Goal: Task Accomplishment & Management: Complete application form

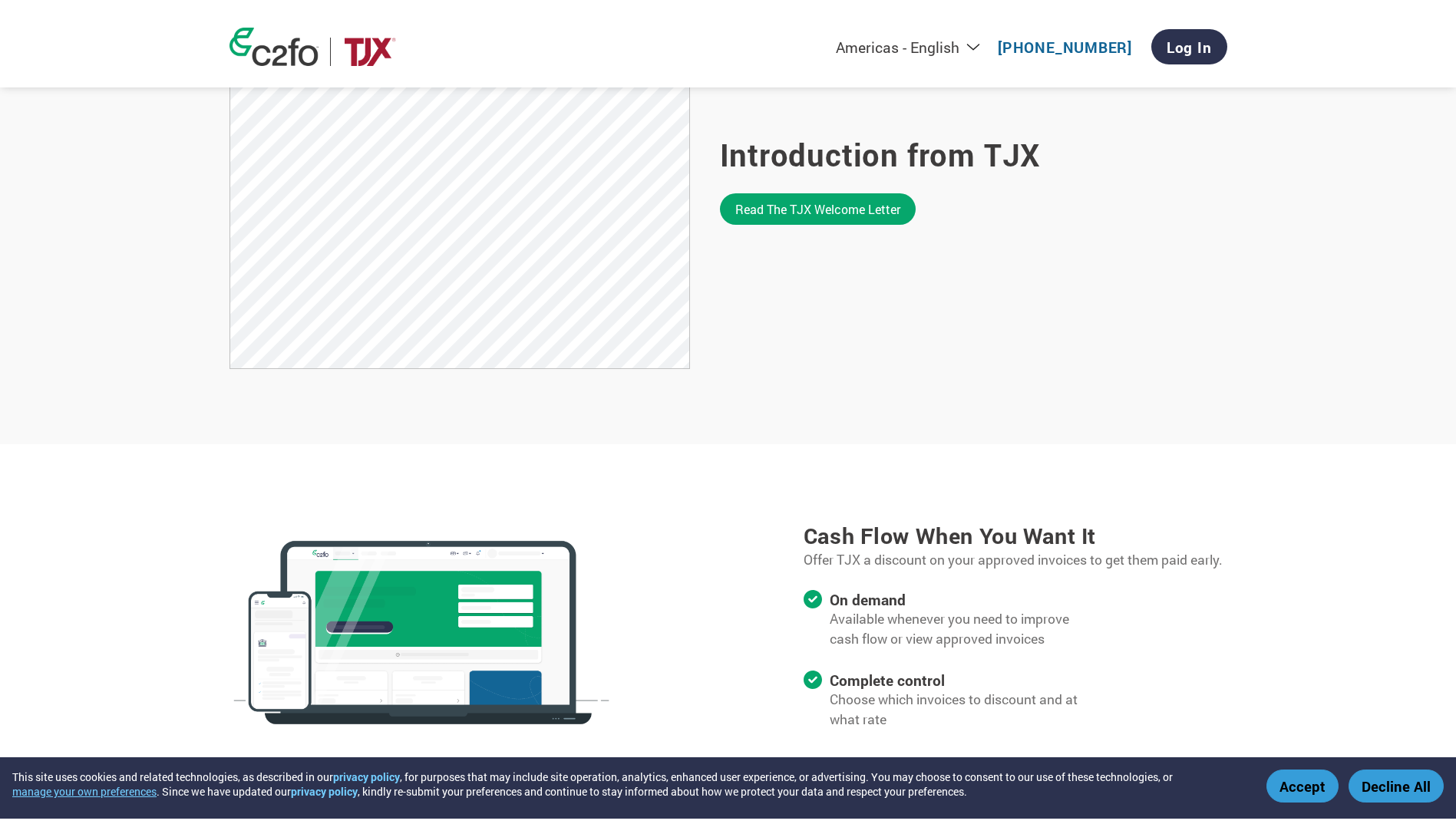
scroll to position [1151, 0]
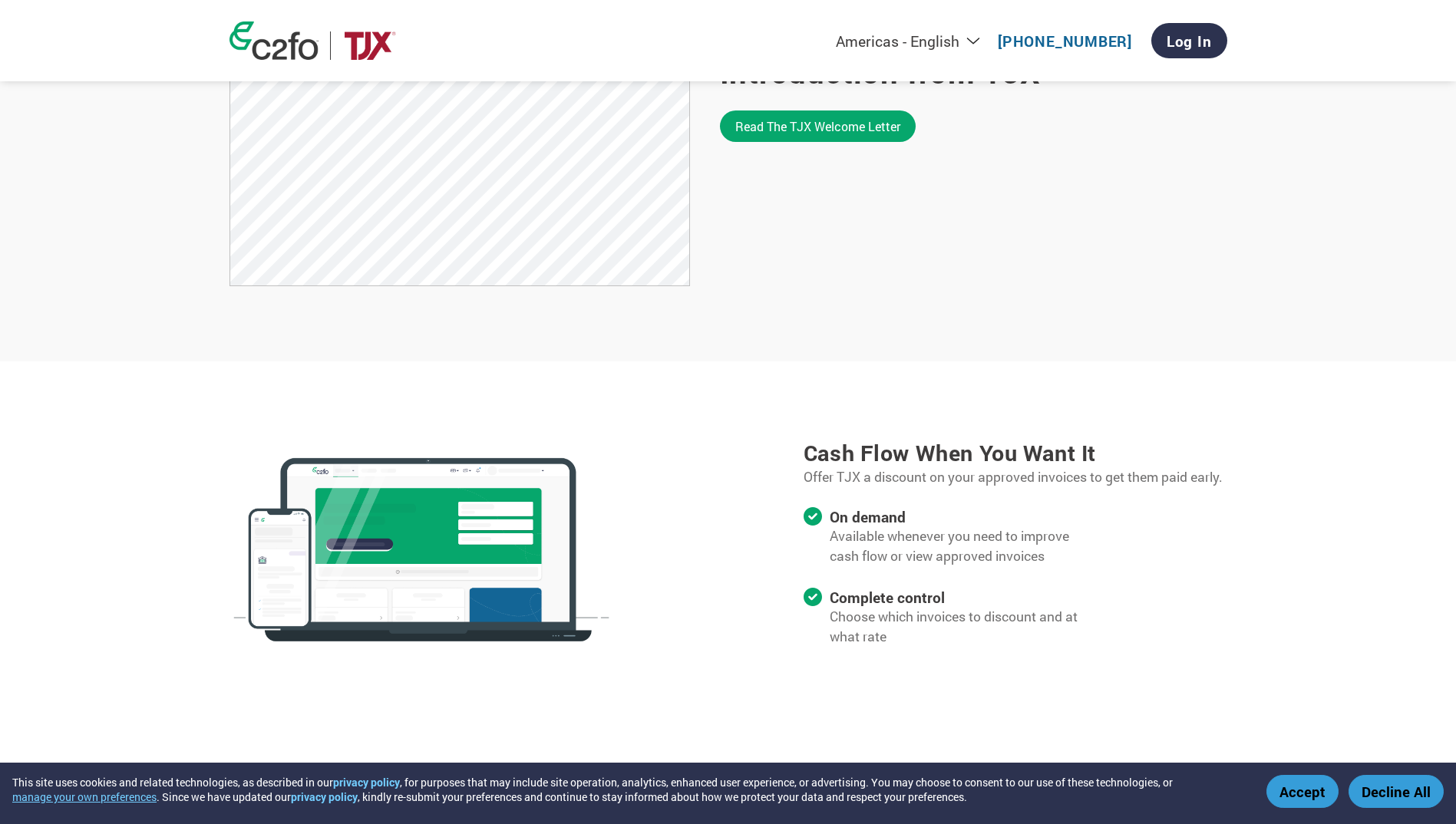
click at [1308, 794] on button "Accept" at bounding box center [1303, 790] width 72 height 33
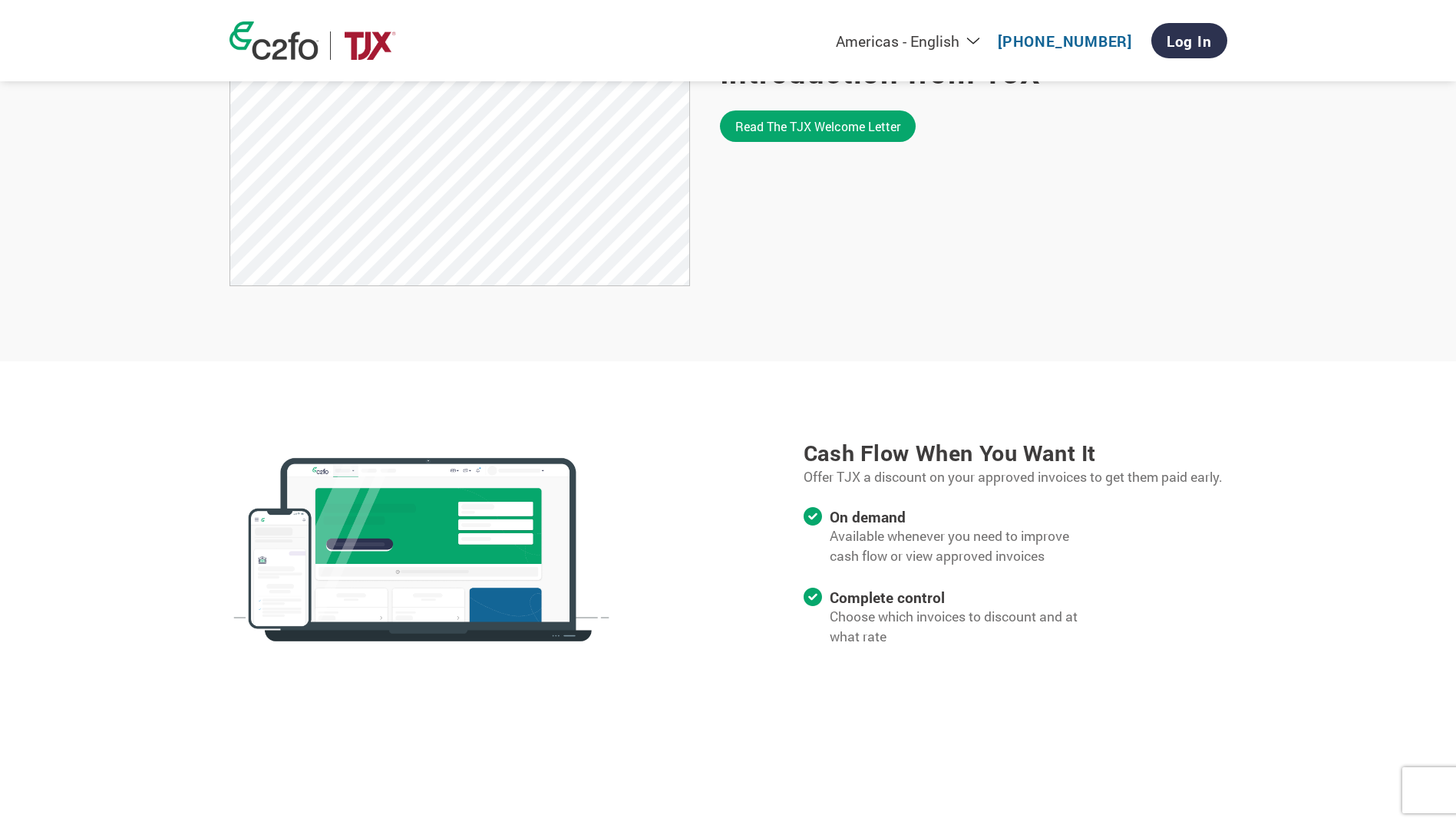
scroll to position [537, 0]
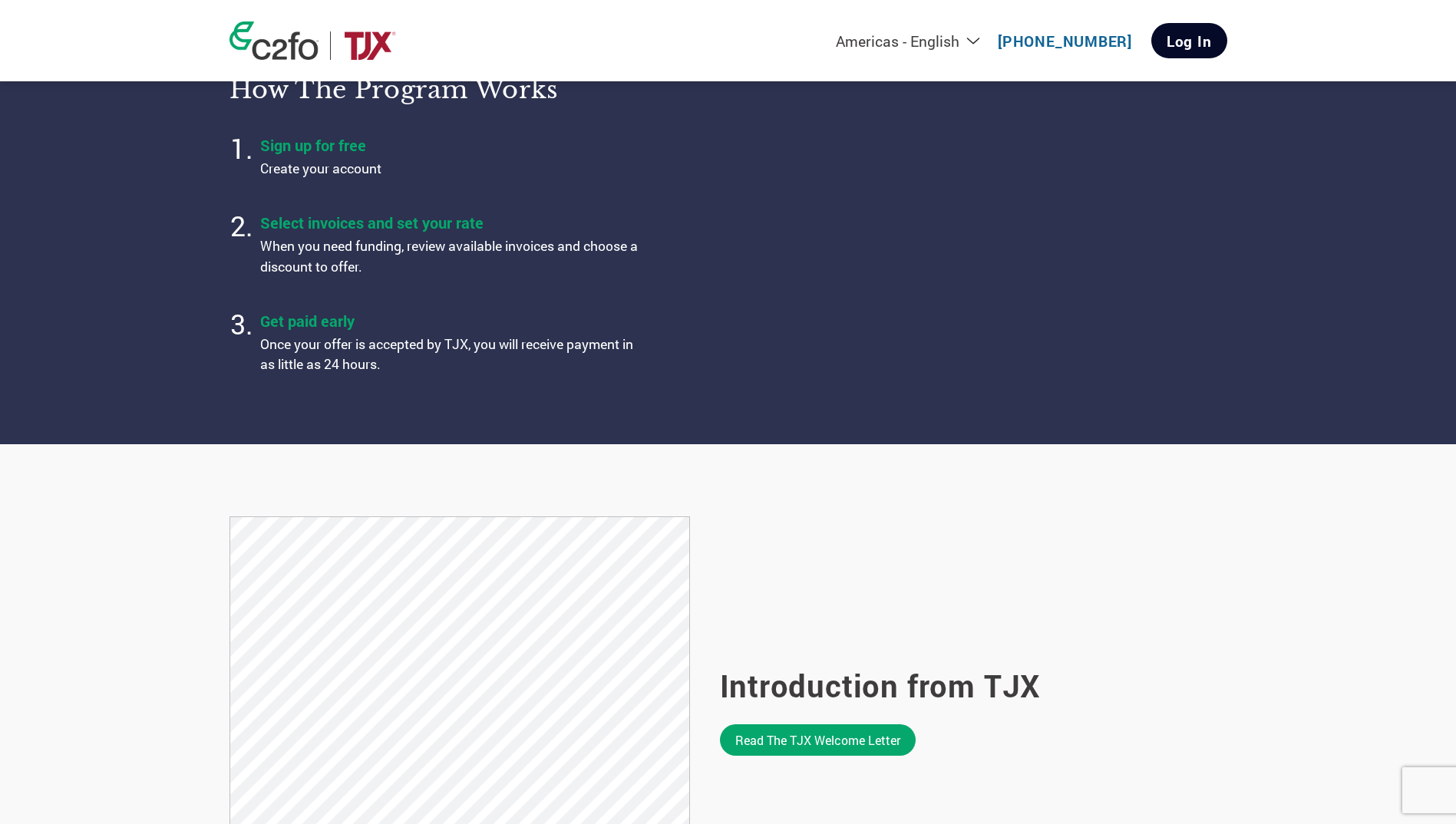
click at [1191, 46] on link "Log In" at bounding box center [1189, 41] width 76 height 36
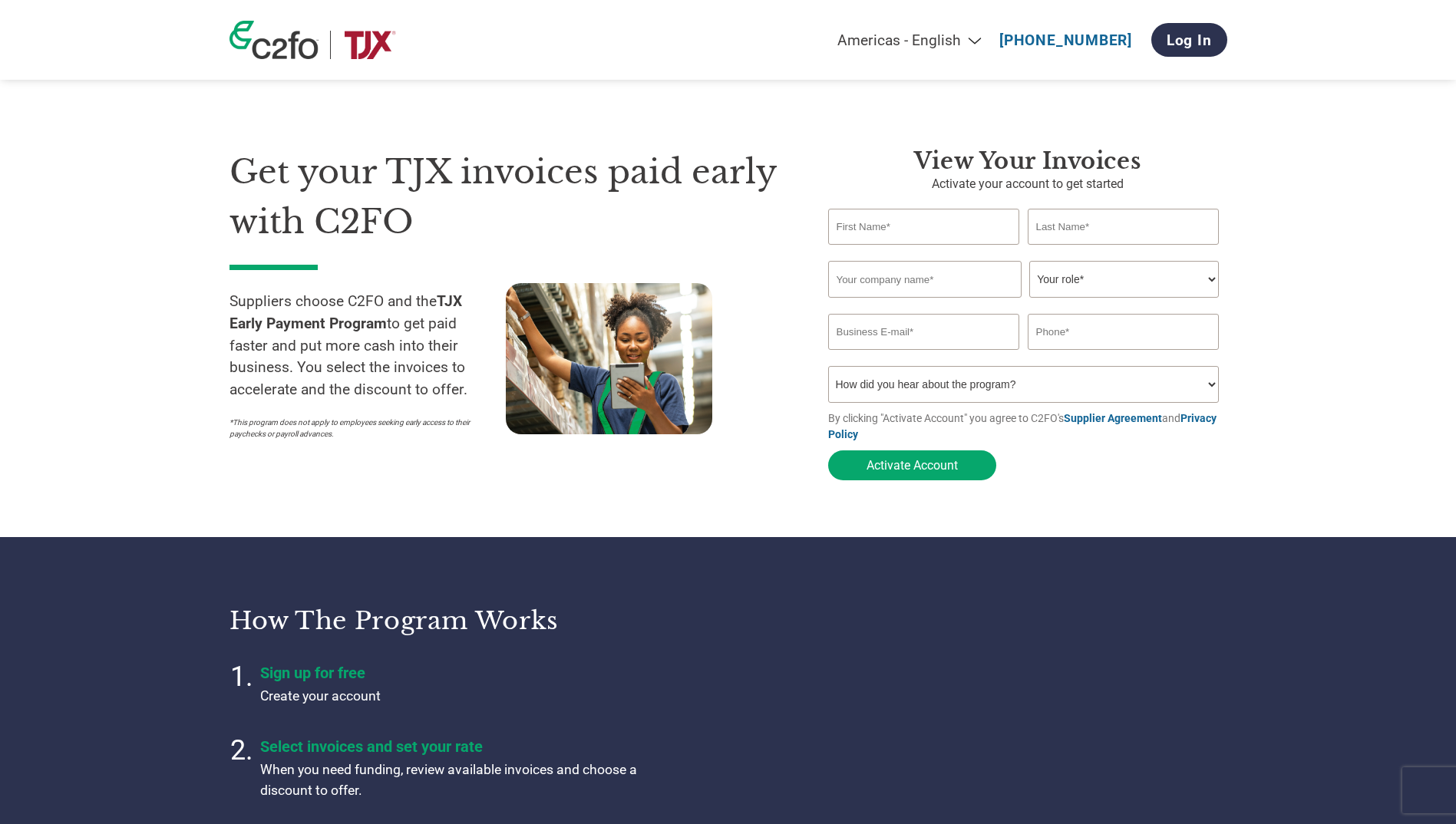
click at [899, 222] on input "text" at bounding box center [924, 226] width 192 height 37
type input "[PERSON_NAME]"
type input "Emslie"
type input "The Indeka Group"
type input "[PERSON_NAME][EMAIL_ADDRESS][PERSON_NAME][DOMAIN_NAME]"
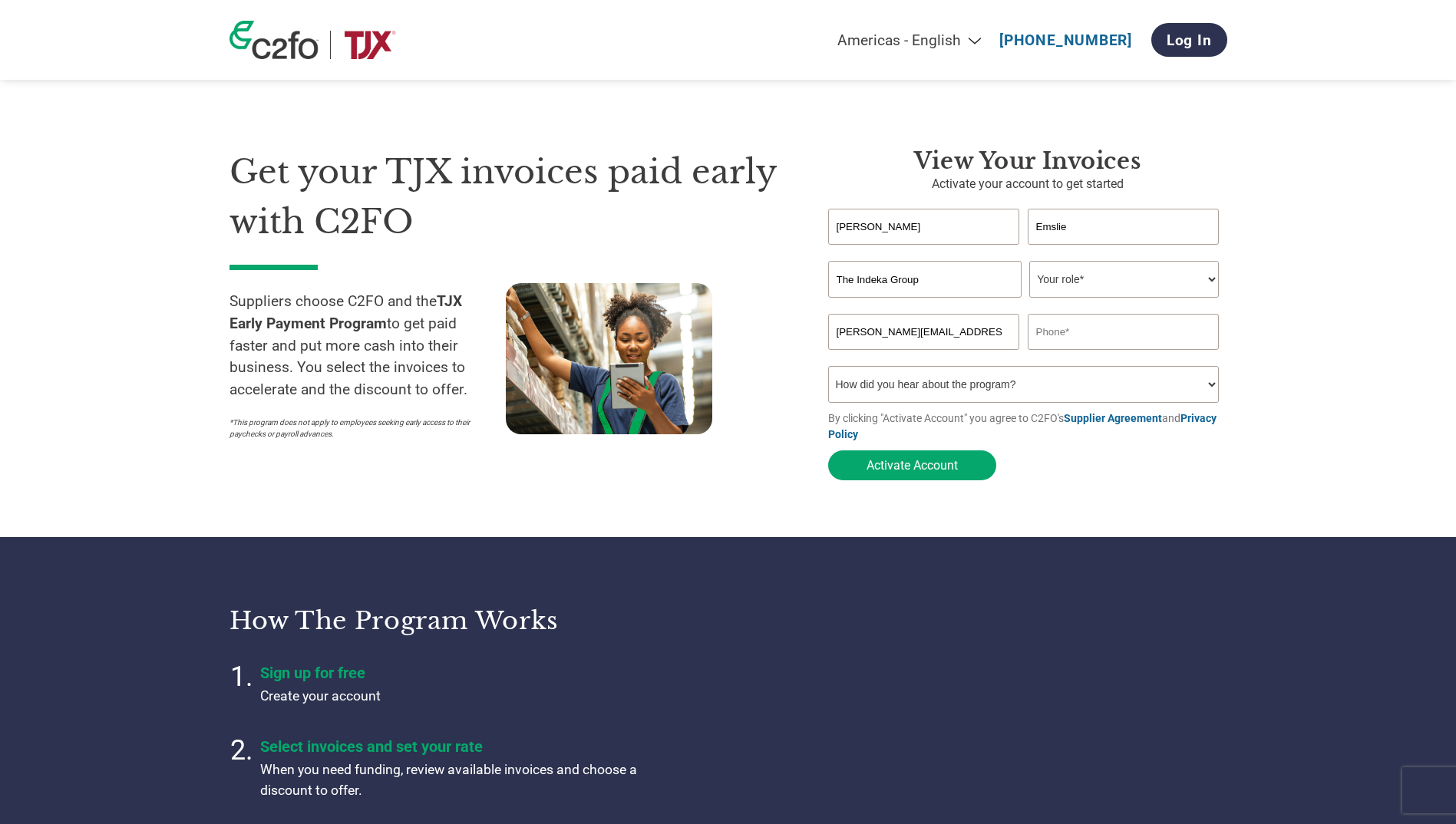
type input "4168293000"
click at [1207, 280] on select "Your role* CFO Controller Credit Manager Finance Director Treasurer CEO Preside…" at bounding box center [1125, 279] width 190 height 37
select select "CFO"
click at [1030, 263] on select "Your role* CFO Controller Credit Manager Finance Director Treasurer CEO Preside…" at bounding box center [1125, 279] width 190 height 37
click at [1219, 394] on select "How did you hear about the program? Received a letter Email Social Media Online…" at bounding box center [1024, 384] width 391 height 37
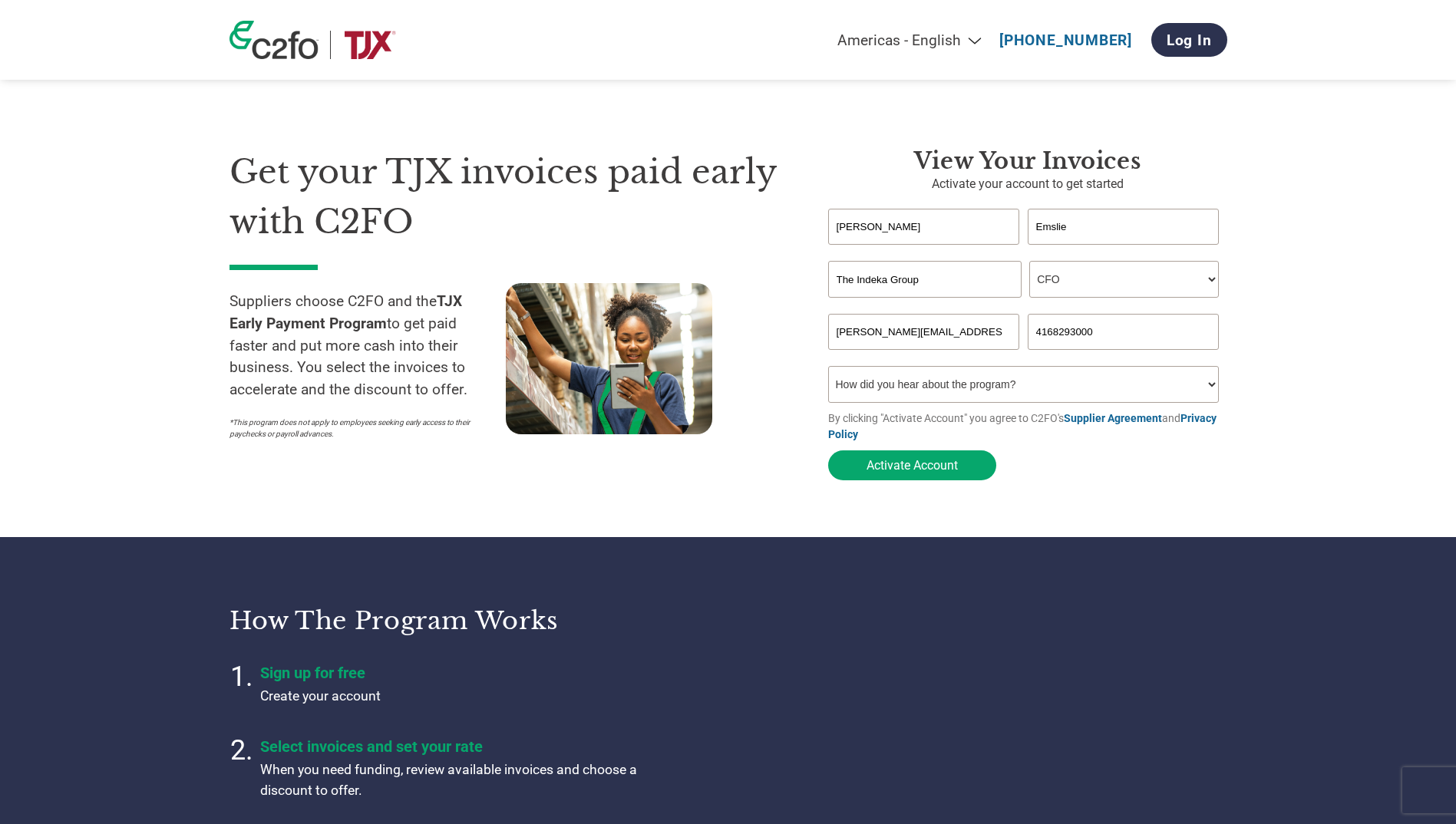
select select "Email"
click at [828, 372] on select "How did you hear about the program? Received a letter Email Social Media Online…" at bounding box center [1024, 384] width 391 height 37
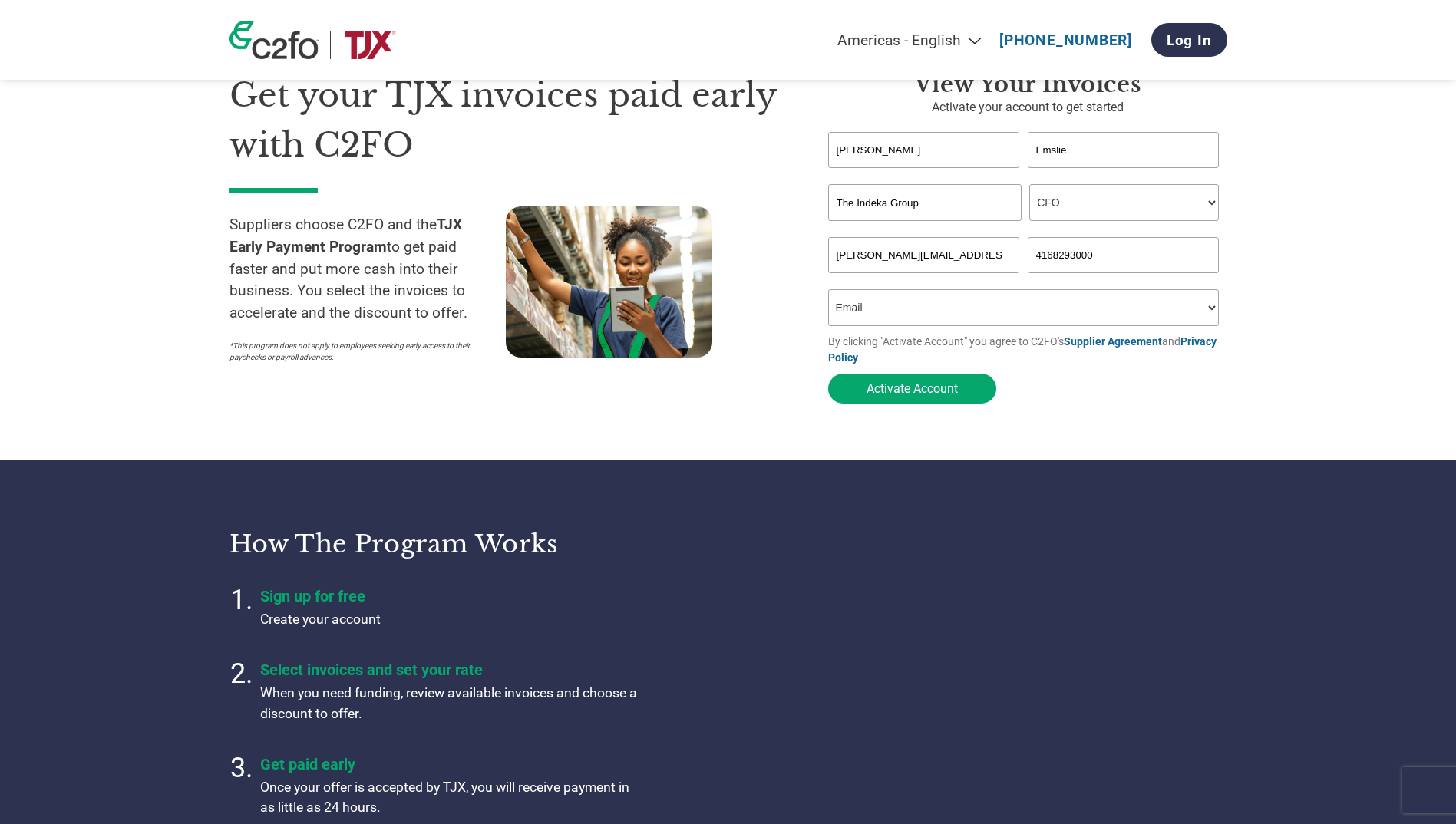
scroll to position [153, 0]
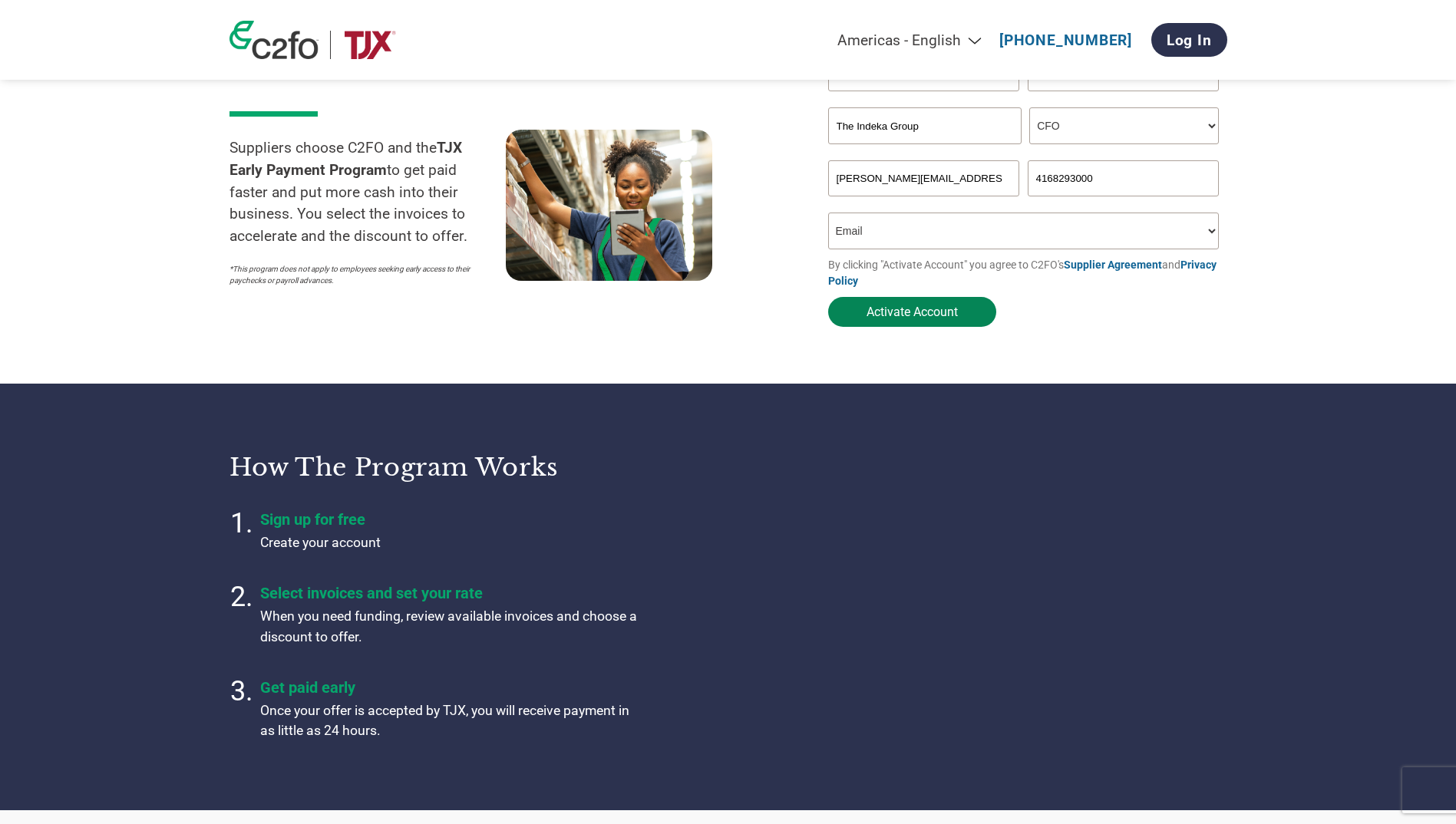
click at [905, 320] on button "Activate Account" at bounding box center [912, 312] width 168 height 30
